Goal: Use online tool/utility

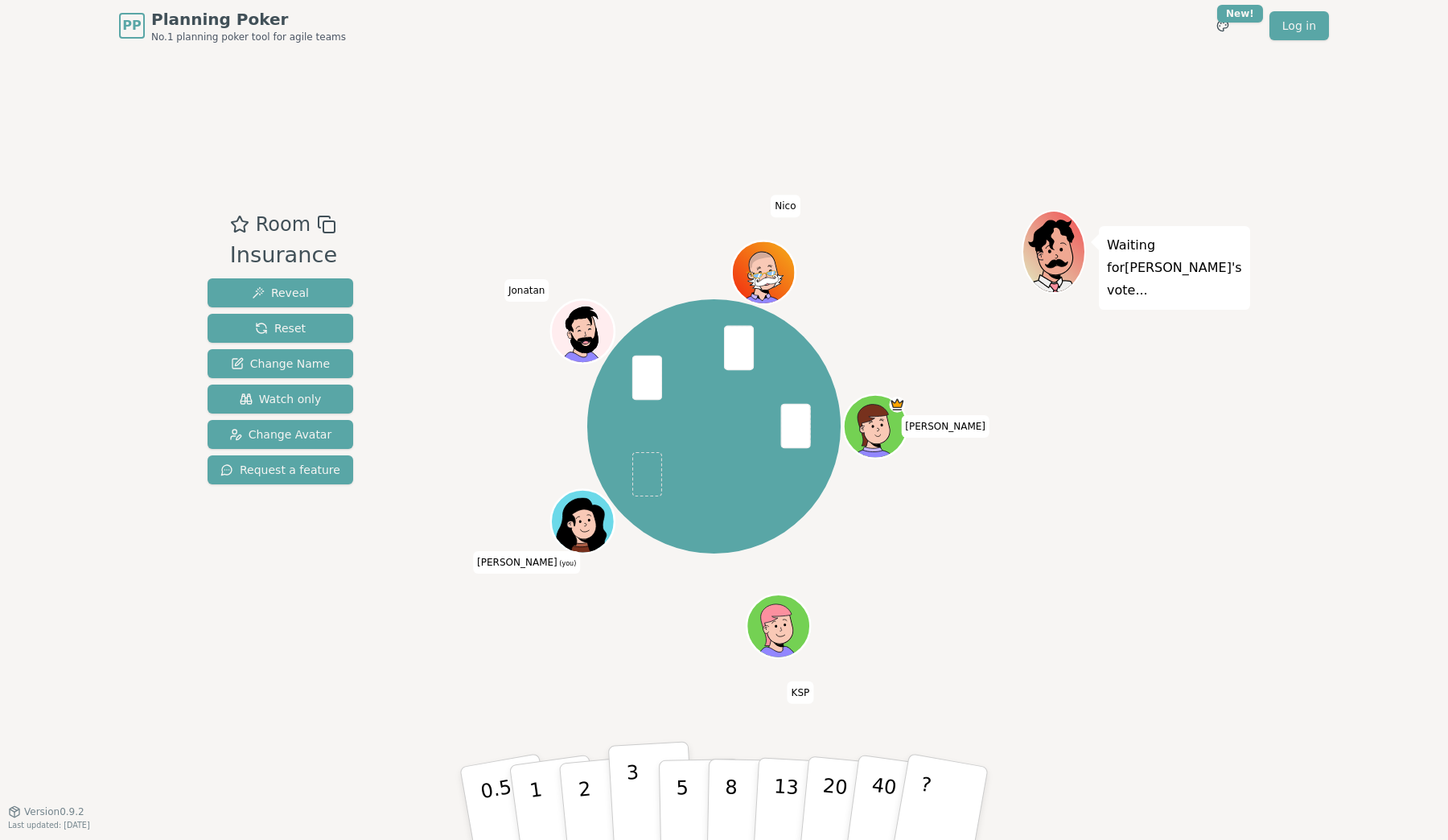
click at [631, 796] on p "3" at bounding box center [635, 805] width 18 height 88
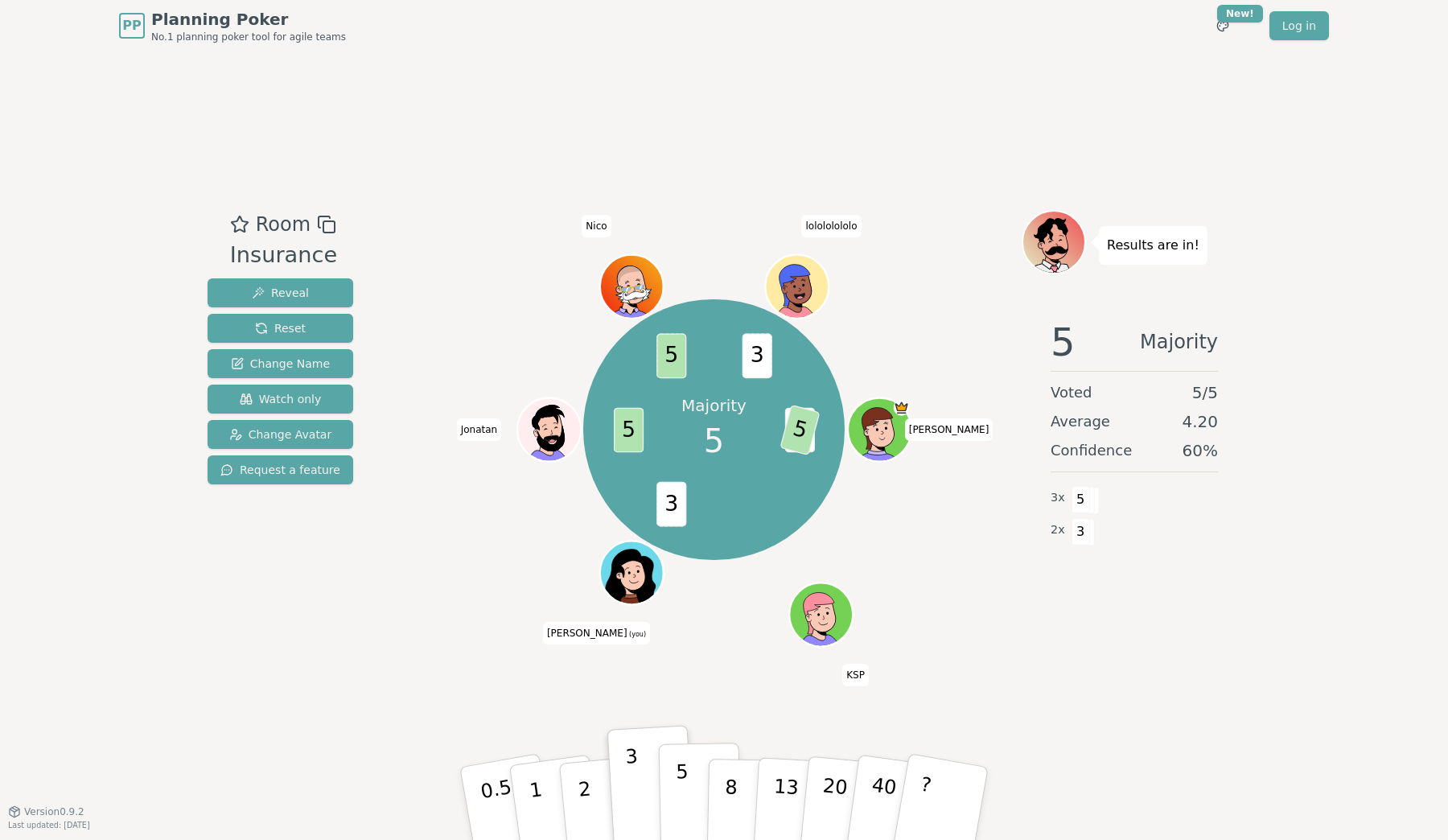
click at [699, 799] on button "5" at bounding box center [700, 803] width 83 height 122
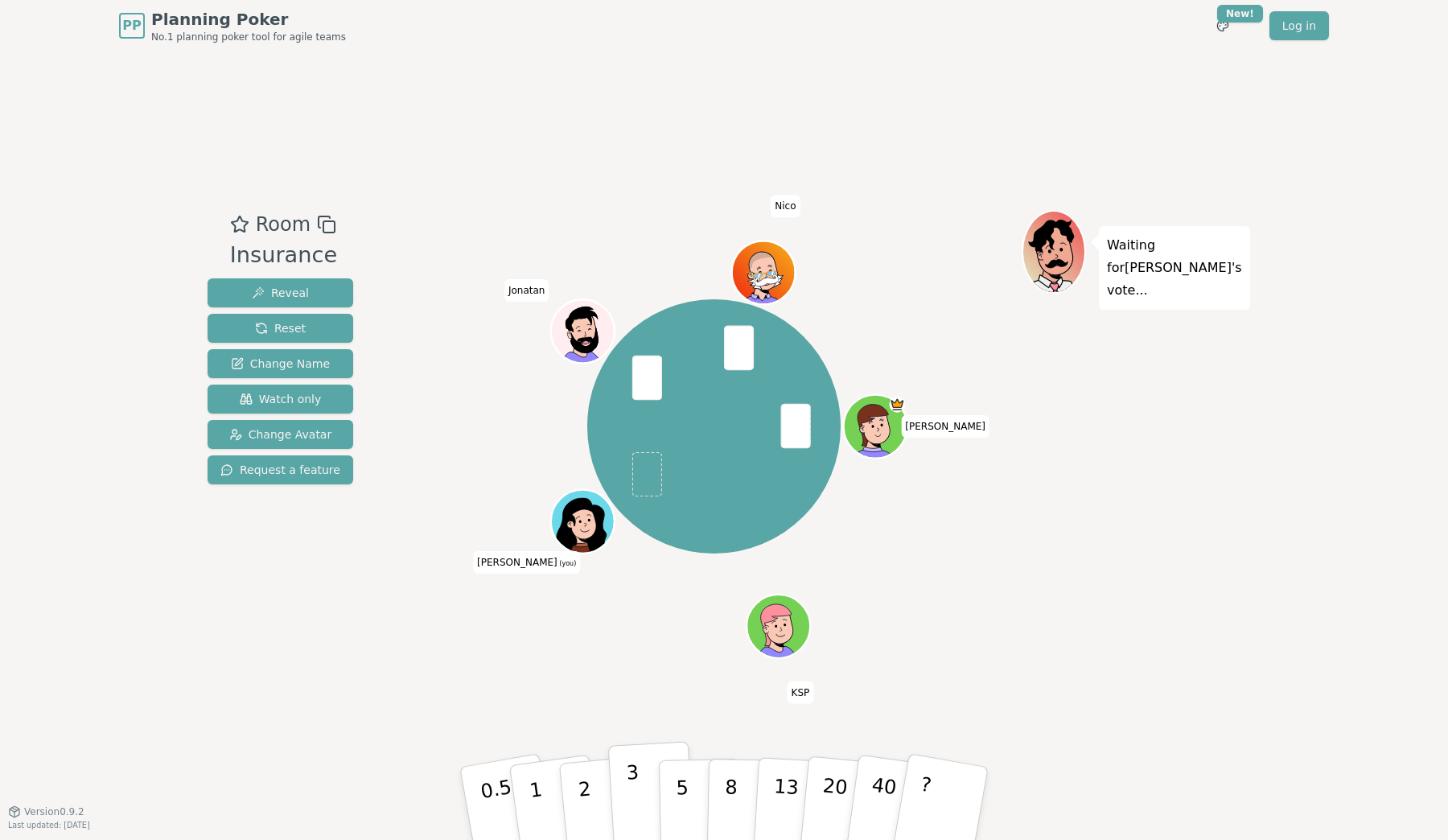
click at [630, 770] on p "3" at bounding box center [635, 805] width 18 height 88
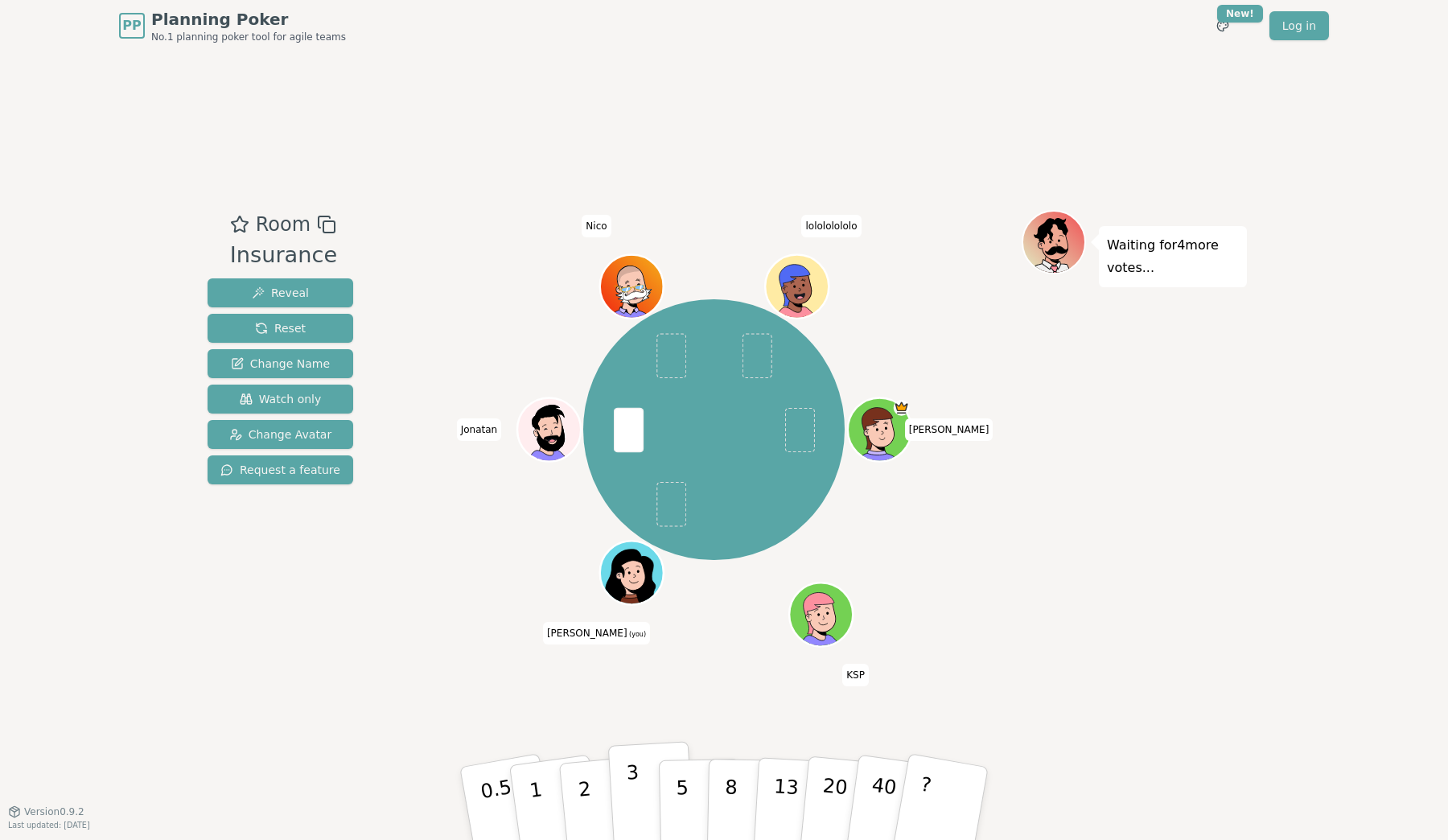
click at [630, 770] on p "3" at bounding box center [635, 805] width 18 height 88
click at [640, 781] on button "3" at bounding box center [653, 803] width 88 height 126
